Goal: Task Accomplishment & Management: Complete application form

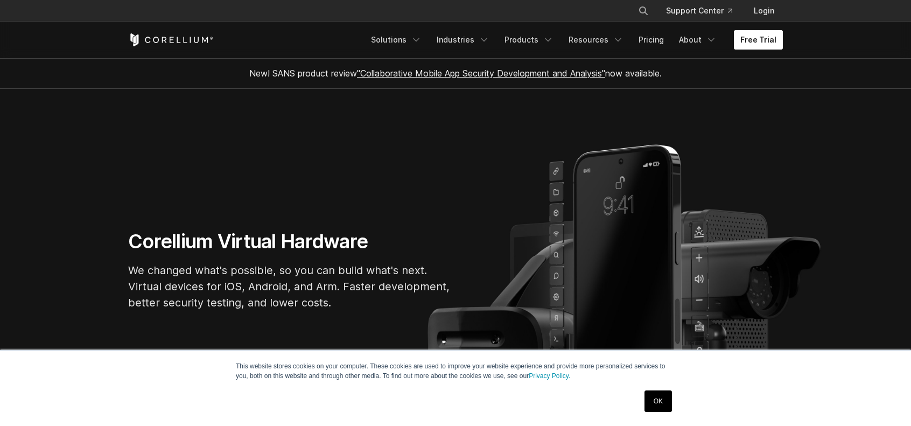
click at [745, 39] on link "Free Trial" at bounding box center [758, 39] width 49 height 19
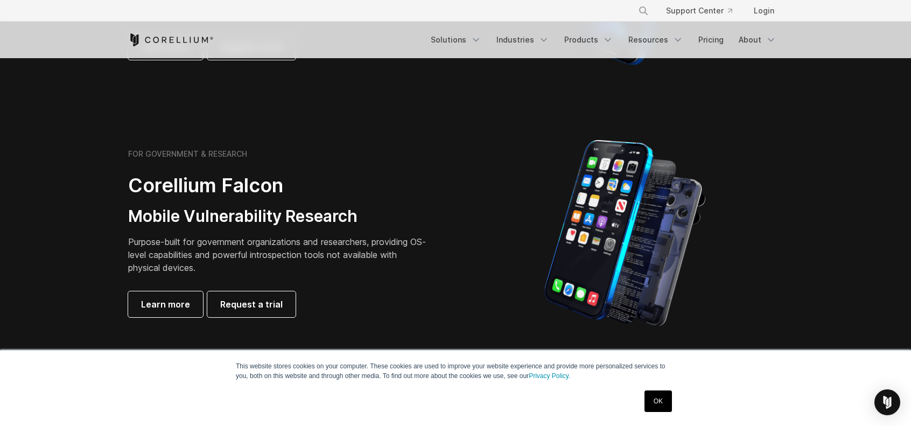
scroll to position [323, 0]
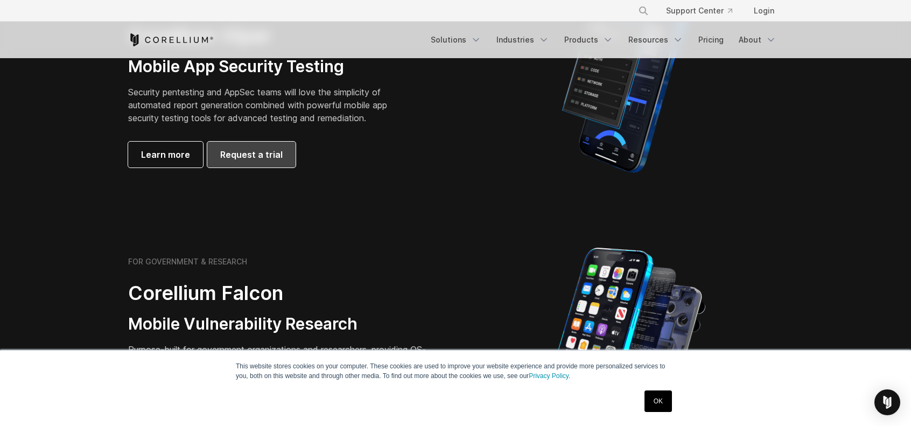
click at [236, 154] on span "Request a trial" at bounding box center [251, 154] width 62 height 13
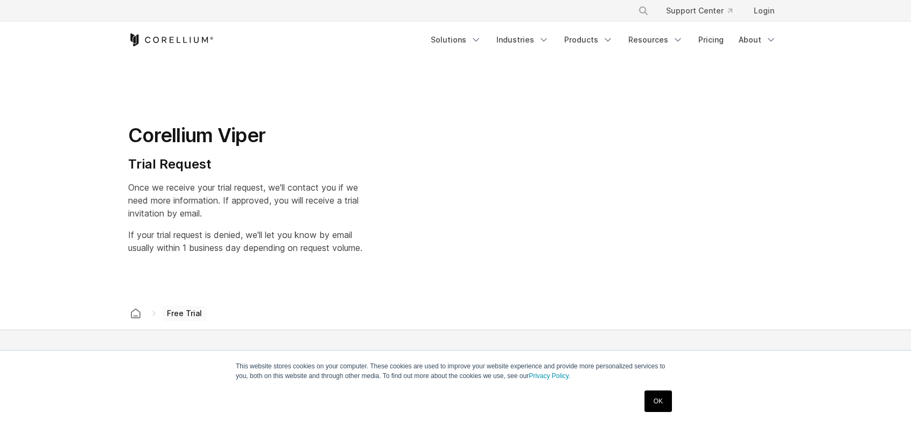
select select "**"
